Goal: Information Seeking & Learning: Learn about a topic

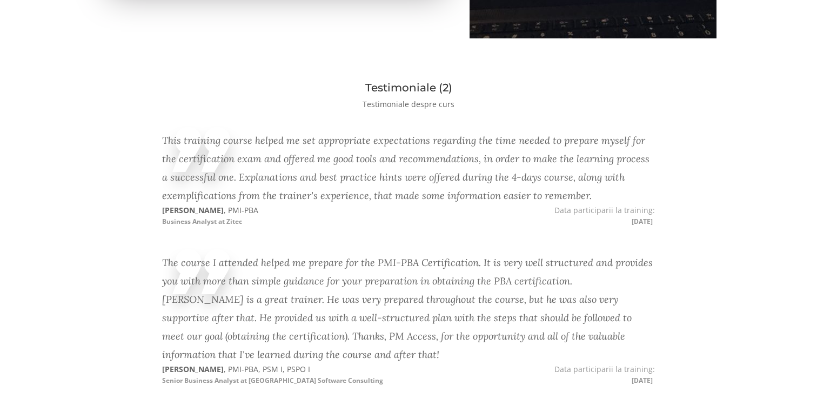
scroll to position [1356, 0]
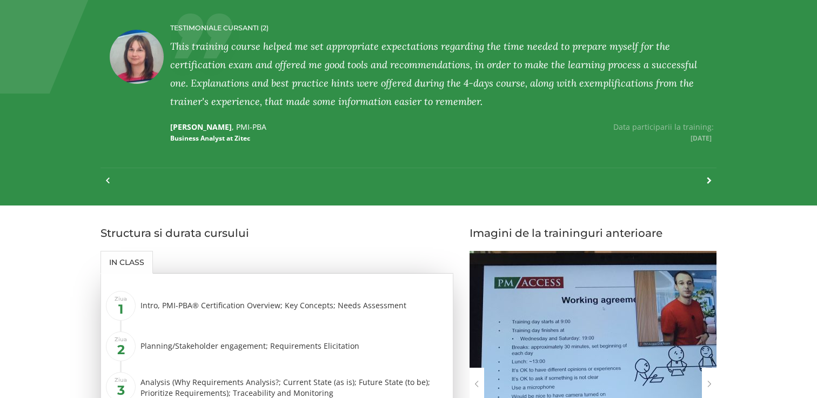
scroll to position [886, 0]
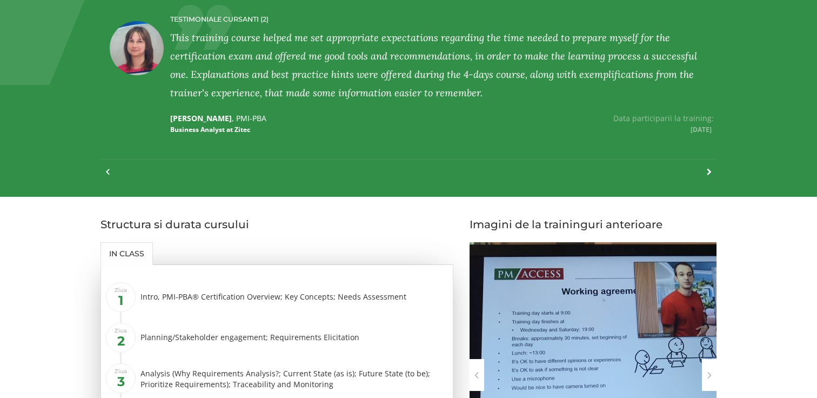
click at [228, 39] on div "This training course helped me set appropriate expectations regarding the time …" at bounding box center [442, 65] width 544 height 73
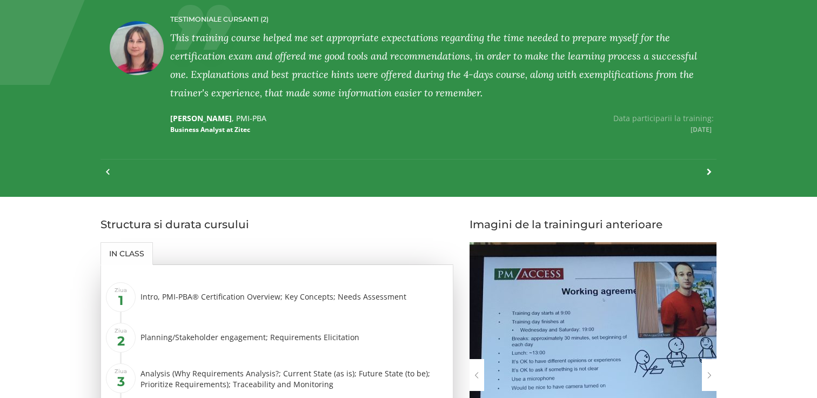
click at [228, 39] on div "This training course helped me set appropriate expectations regarding the time …" at bounding box center [442, 65] width 544 height 73
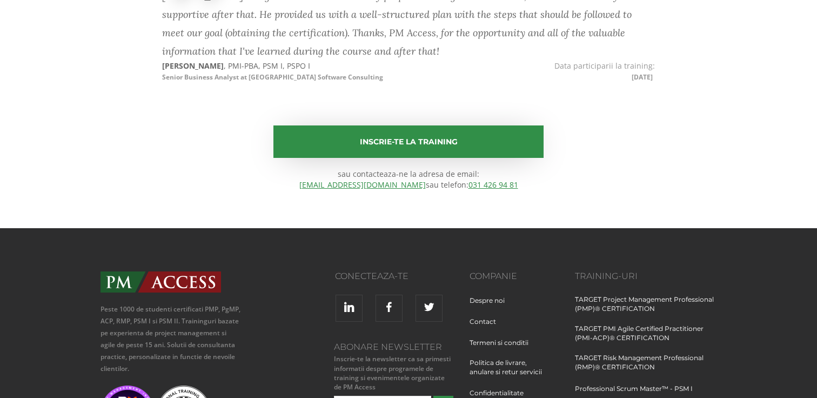
scroll to position [1678, 0]
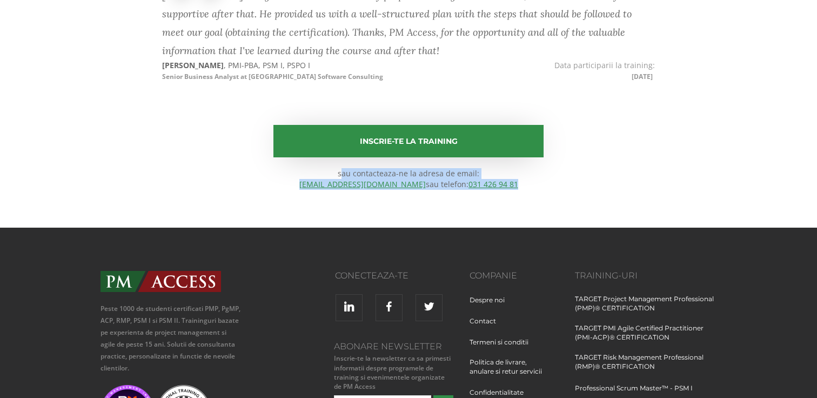
drag, startPoint x: 339, startPoint y: 174, endPoint x: 507, endPoint y: 183, distance: 168.9
click at [507, 183] on p "sau contacteaza-ne la adresa de email: [EMAIL_ADDRESS][DOMAIN_NAME] sau telefon…" at bounding box center [409, 179] width 616 height 22
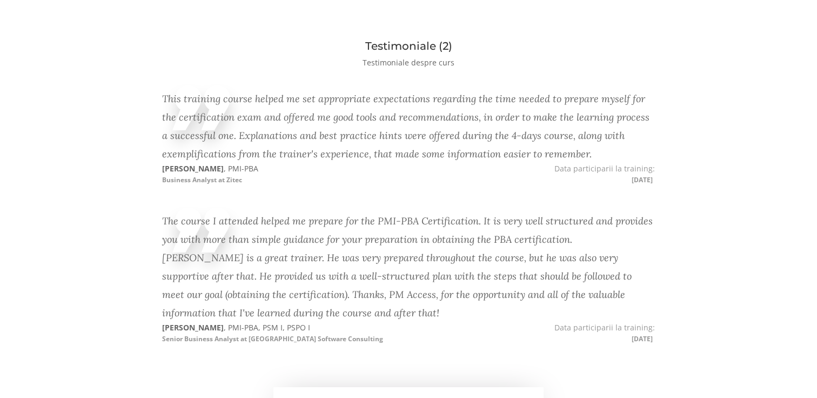
scroll to position [1416, 0]
